Goal: Book appointment/travel/reservation

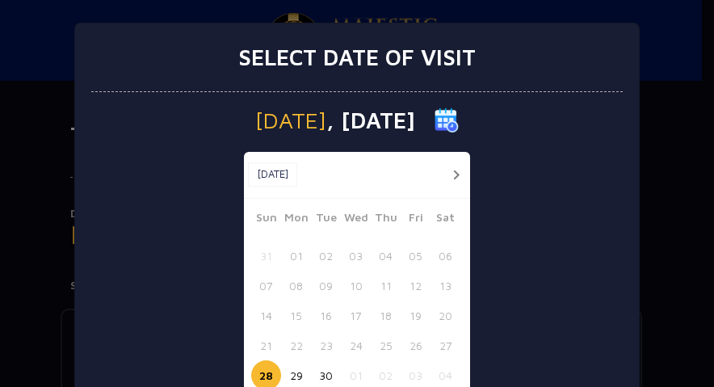
click at [449, 169] on button "button" at bounding box center [456, 175] width 20 height 20
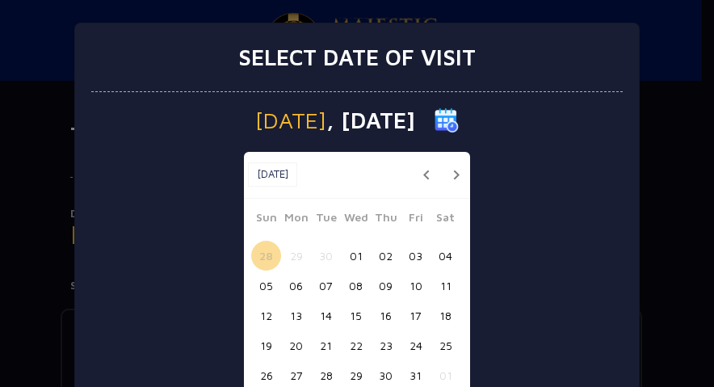
click at [377, 376] on button "30" at bounding box center [386, 375] width 30 height 30
click at [407, 370] on button "31" at bounding box center [416, 375] width 30 height 30
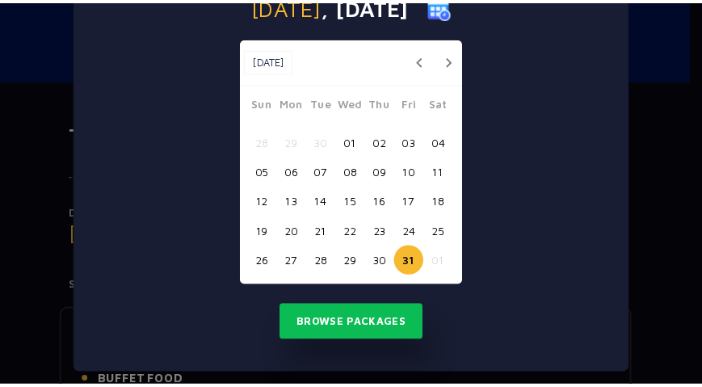
scroll to position [124, 0]
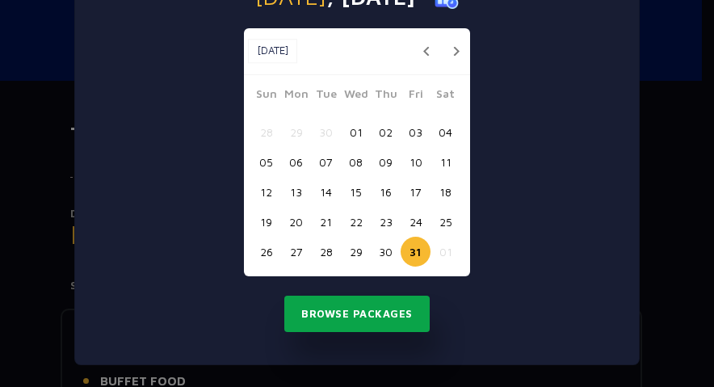
click at [397, 311] on button "Browse Packages" at bounding box center [357, 314] width 145 height 37
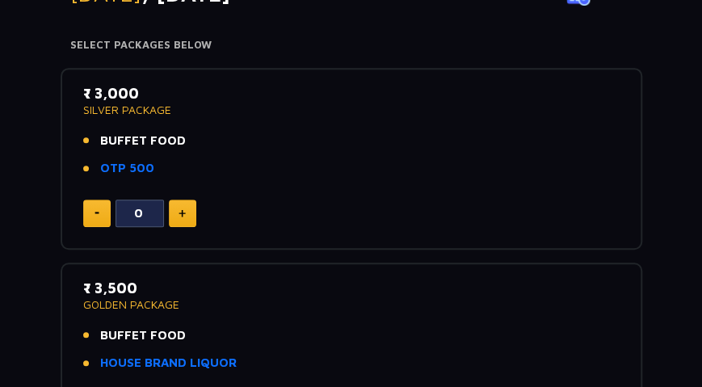
scroll to position [213, 0]
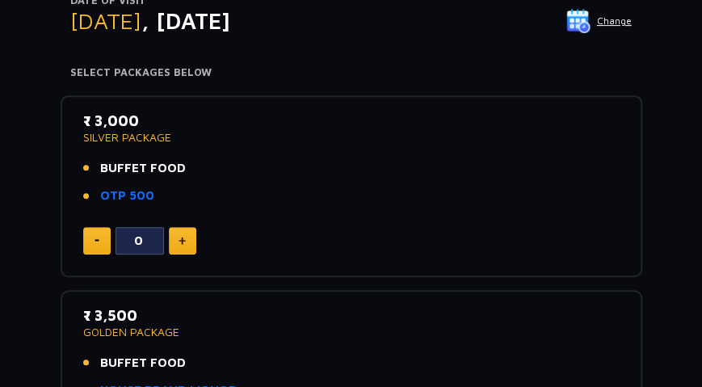
click at [184, 237] on img at bounding box center [182, 241] width 7 height 8
type input "1"
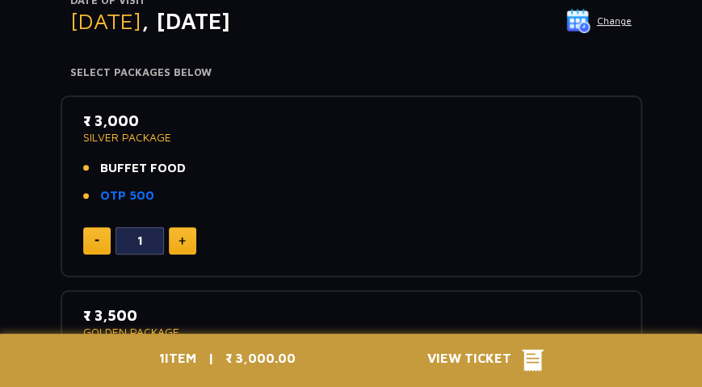
click at [531, 360] on icon at bounding box center [533, 361] width 22 height 22
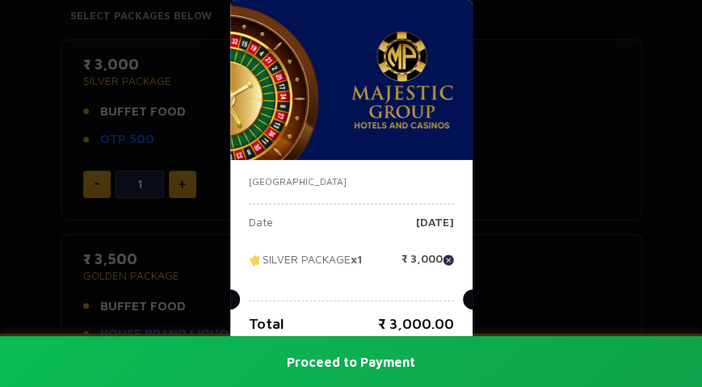
scroll to position [294, 0]
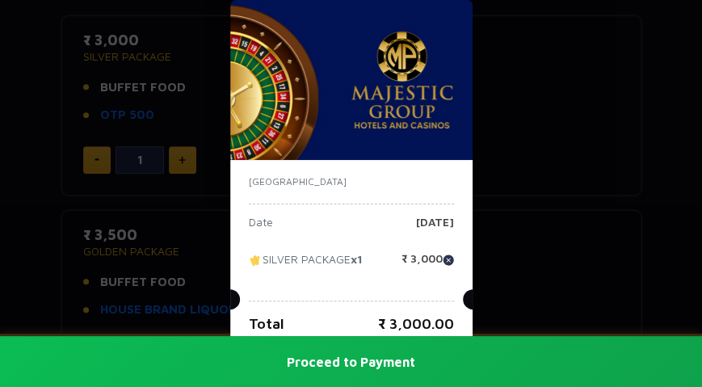
click at [0, 211] on div "India Date Friday, 31 Oct 2025 SILVER PACKAGE x1 ₹ 3,000 Total ₹ 3,000.00 Proce…" at bounding box center [351, 193] width 702 height 387
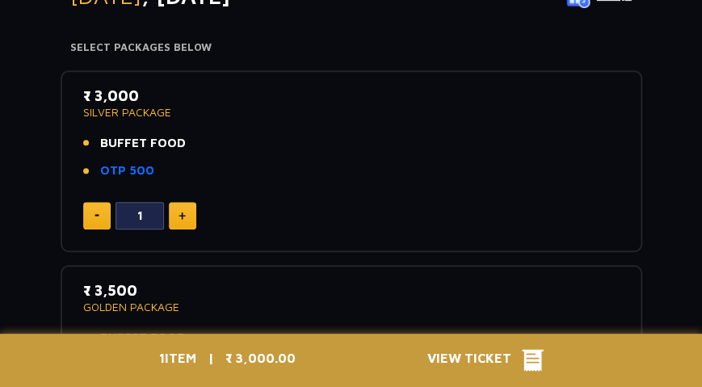
scroll to position [213, 0]
